Goal: Task Accomplishment & Management: Manage account settings

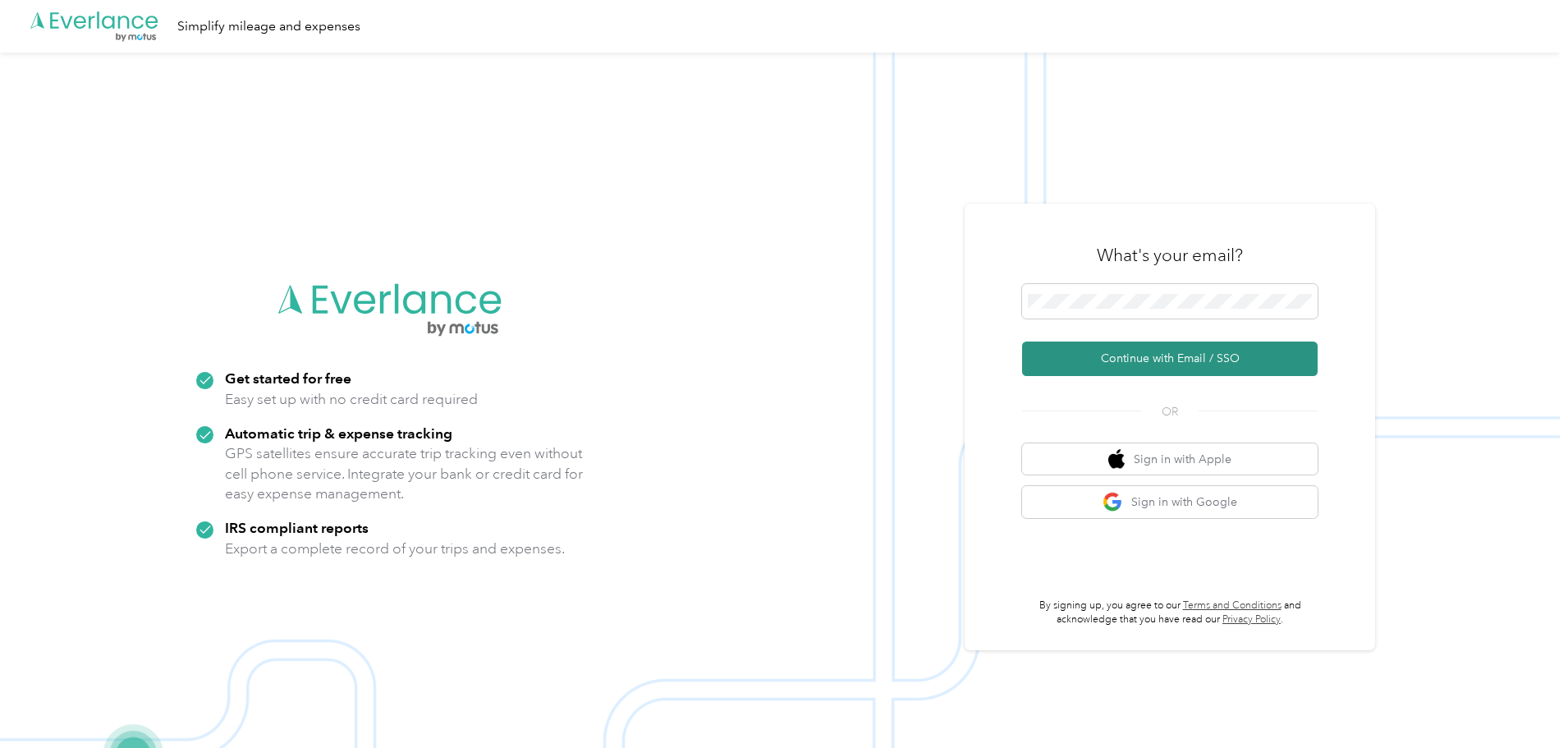
click at [1166, 349] on button "Continue with Email / SSO" at bounding box center [1169, 359] width 295 height 35
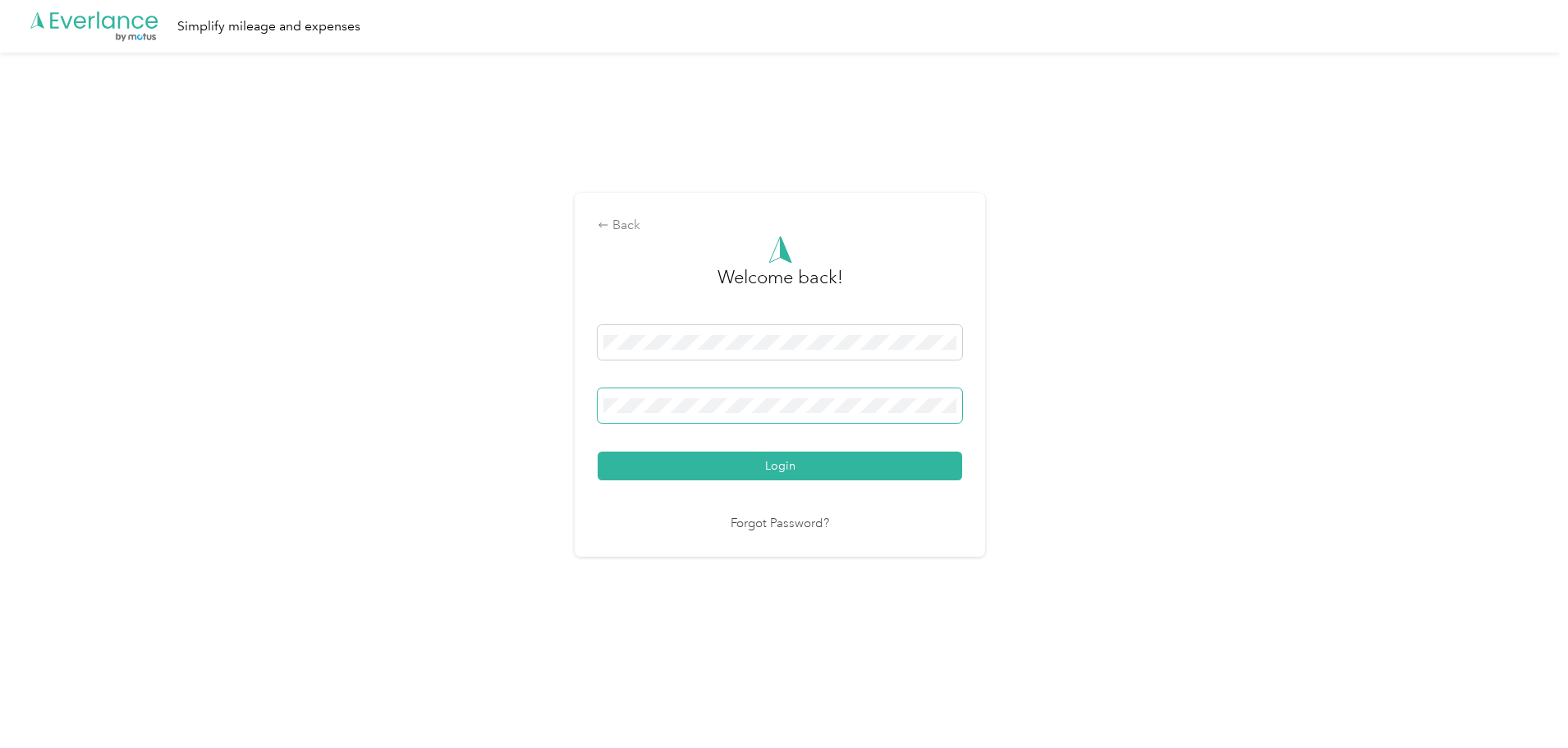
click at [597, 452] on button "Login" at bounding box center [779, 466] width 364 height 29
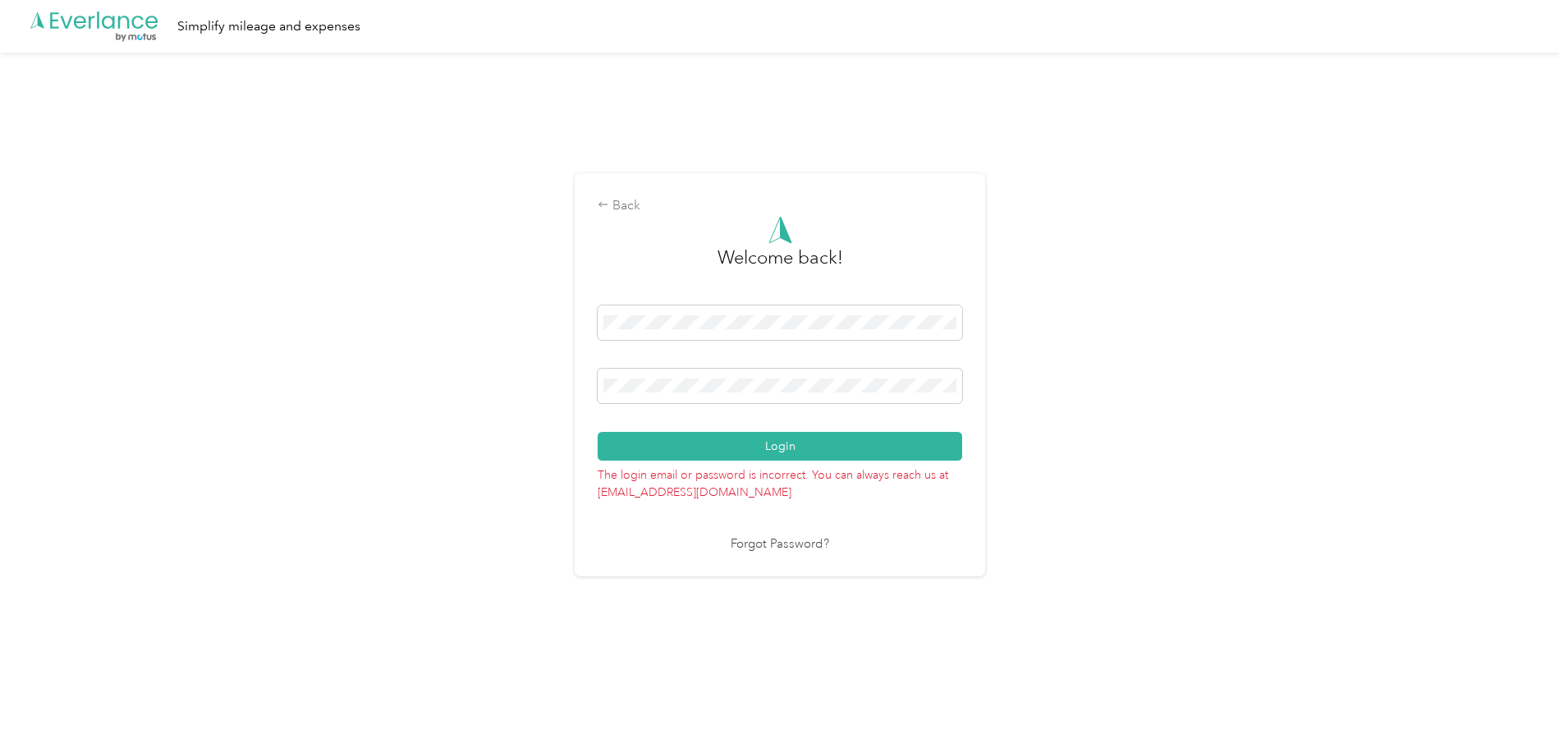
click at [504, 379] on div "Back Welcome back! Login The login email or password is incorrect. You can alwa…" at bounding box center [780, 382] width 1559 height 659
click at [597, 432] on button "Login" at bounding box center [779, 446] width 364 height 29
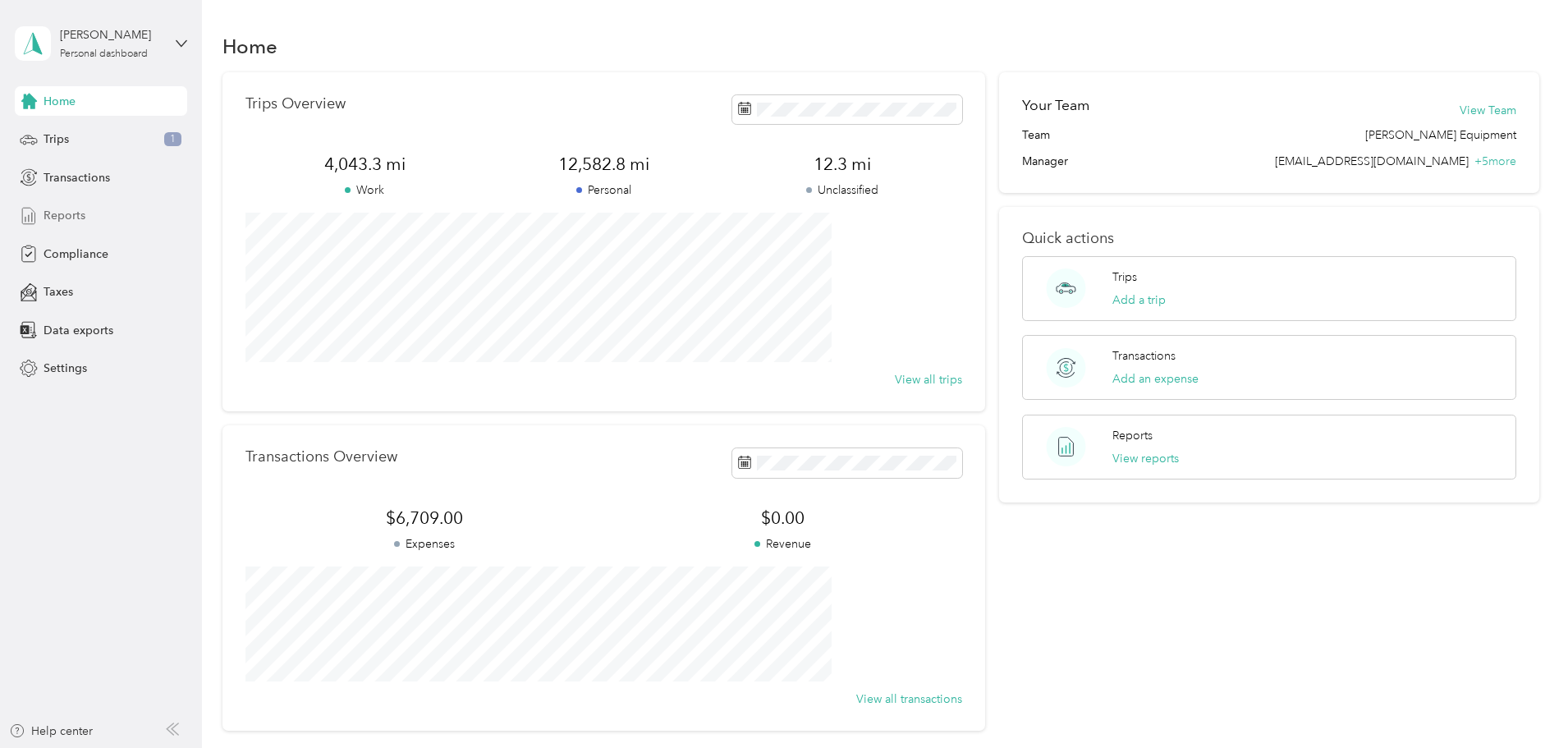
click at [75, 219] on span "Reports" at bounding box center [64, 216] width 42 height 17
